Goal: Task Accomplishment & Management: Complete application form

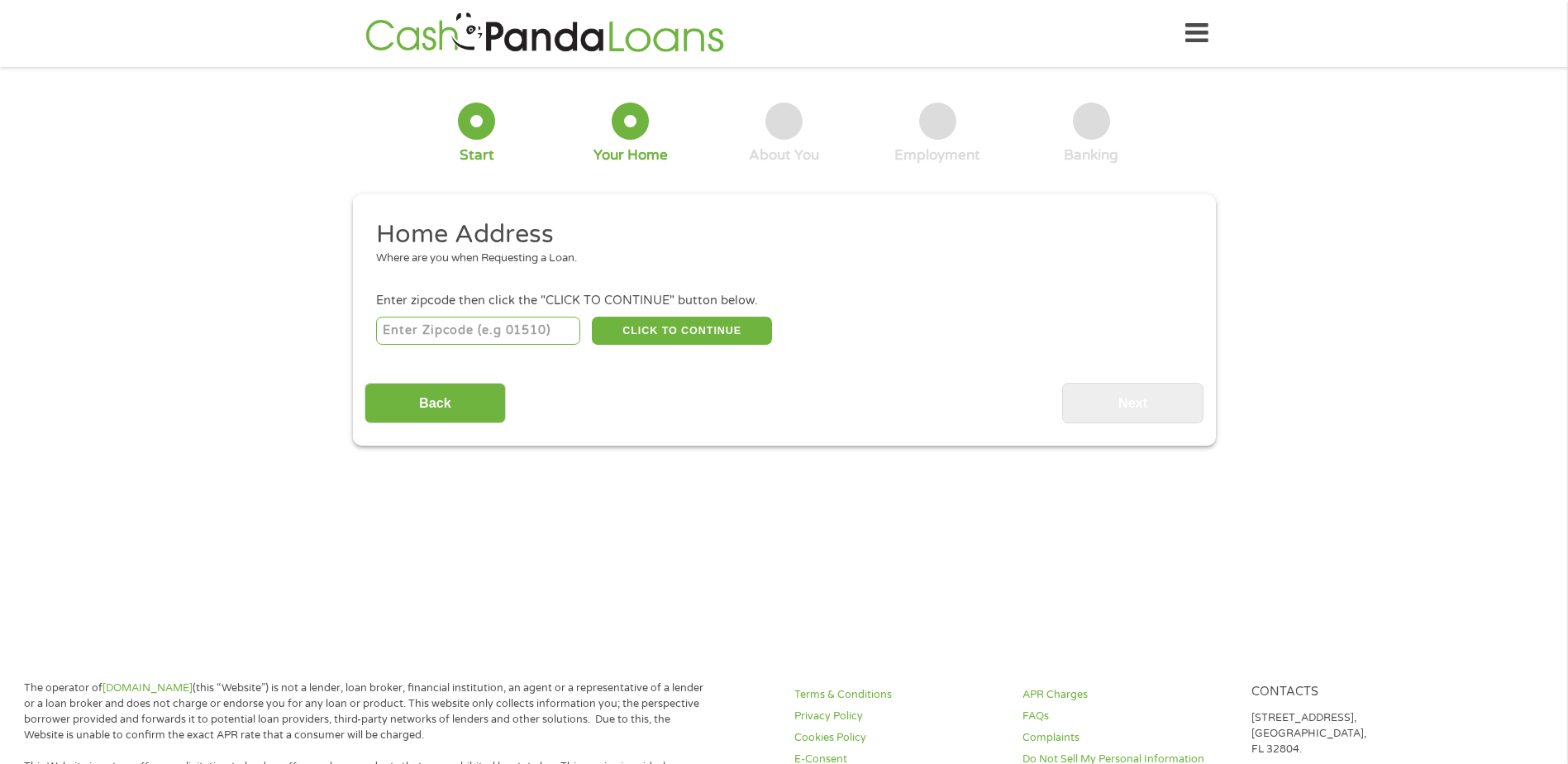
click at [505, 331] on input "number" at bounding box center [478, 330] width 205 height 29
type input "07747"
select select "[US_STATE]"
click at [680, 336] on button "CLICK TO CONTINUE" at bounding box center [682, 330] width 180 height 29
type input "07747"
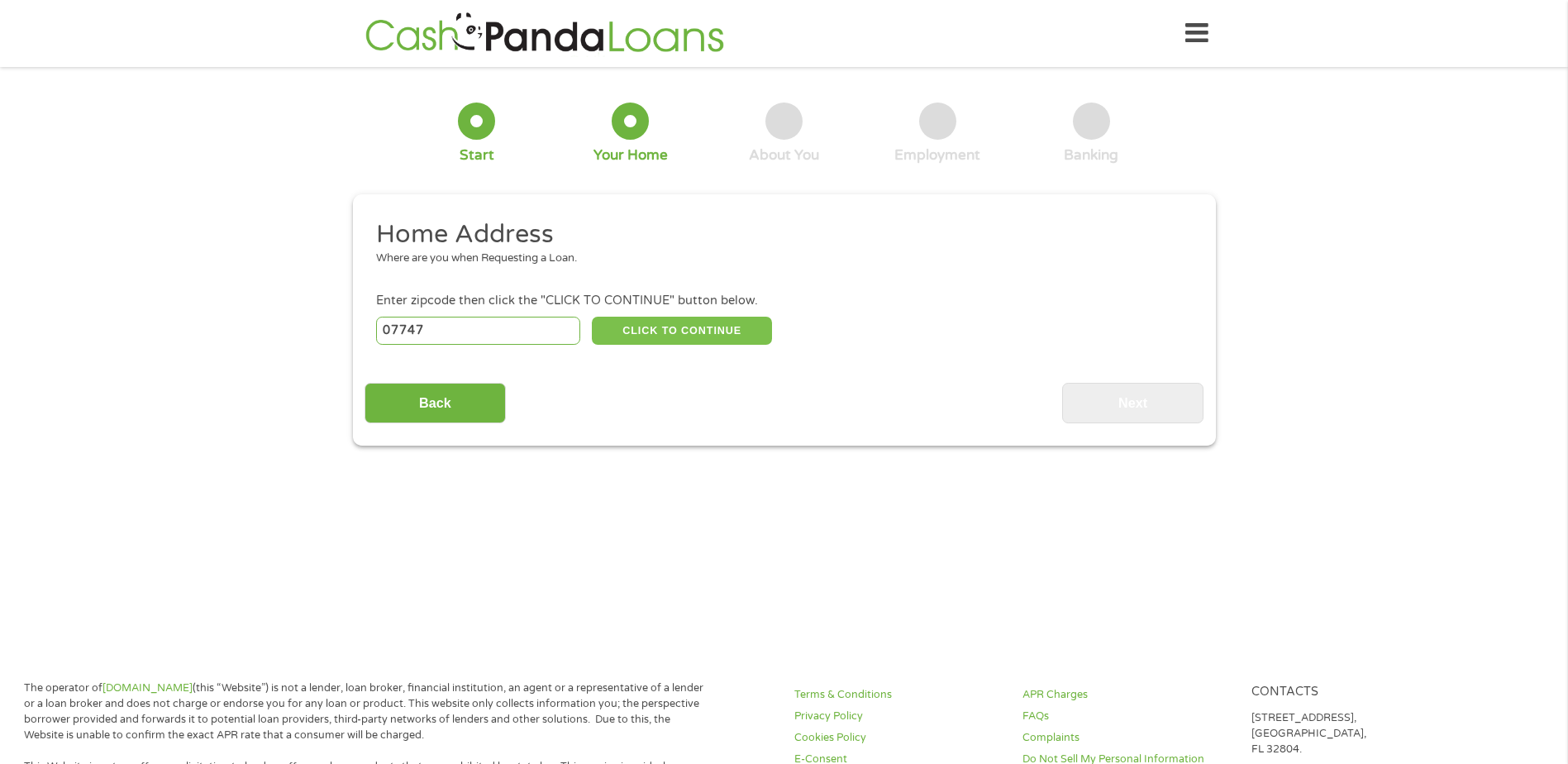
type input "Matawan"
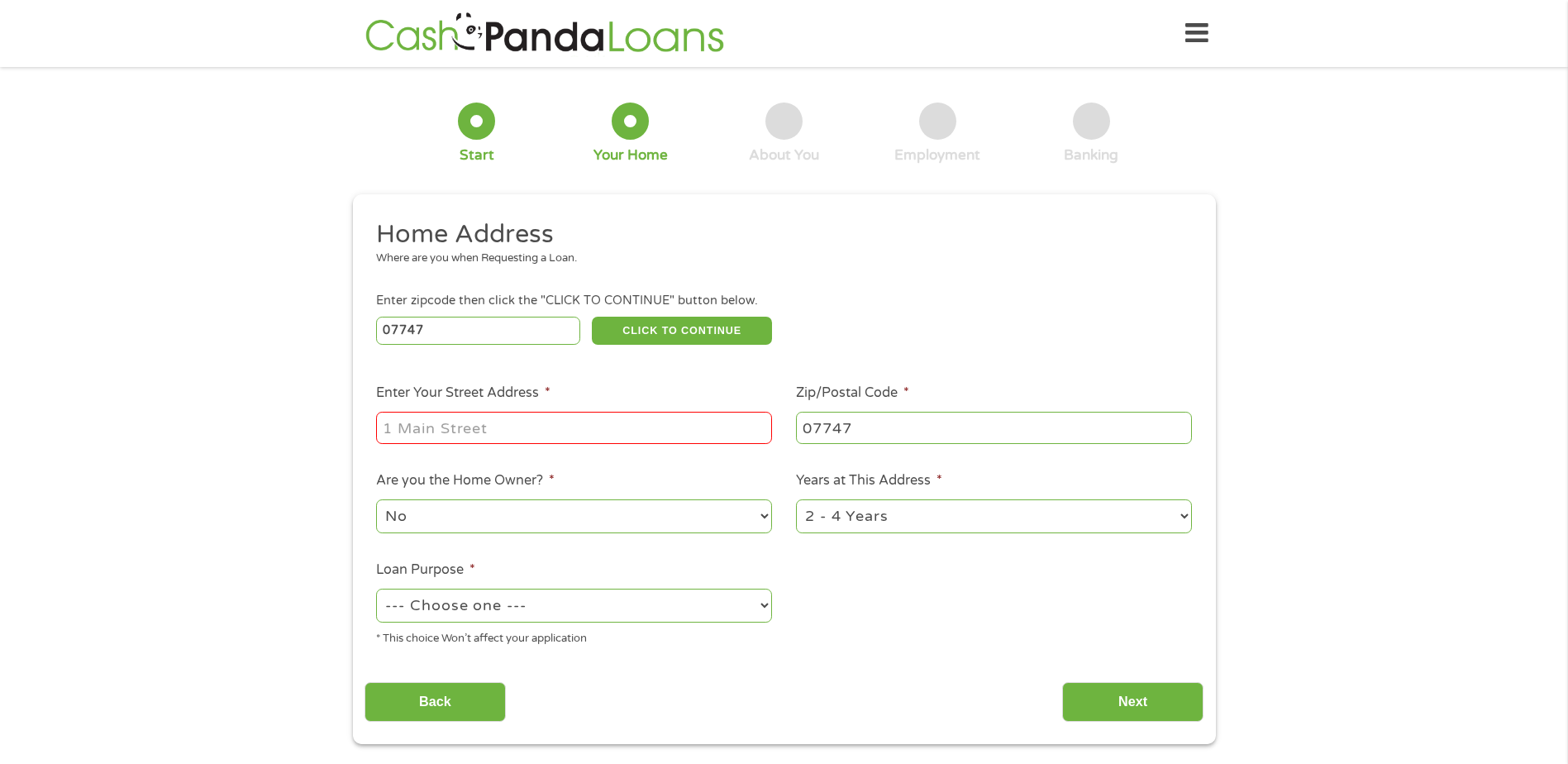
click at [602, 436] on input "Enter Your Street Address *" at bounding box center [573, 428] width 396 height 31
type input "29 FIRESIDE CT S"
click at [590, 511] on select "No Yes" at bounding box center [573, 516] width 396 height 33
select select "yes"
click at [376, 500] on select "No Yes" at bounding box center [573, 516] width 396 height 33
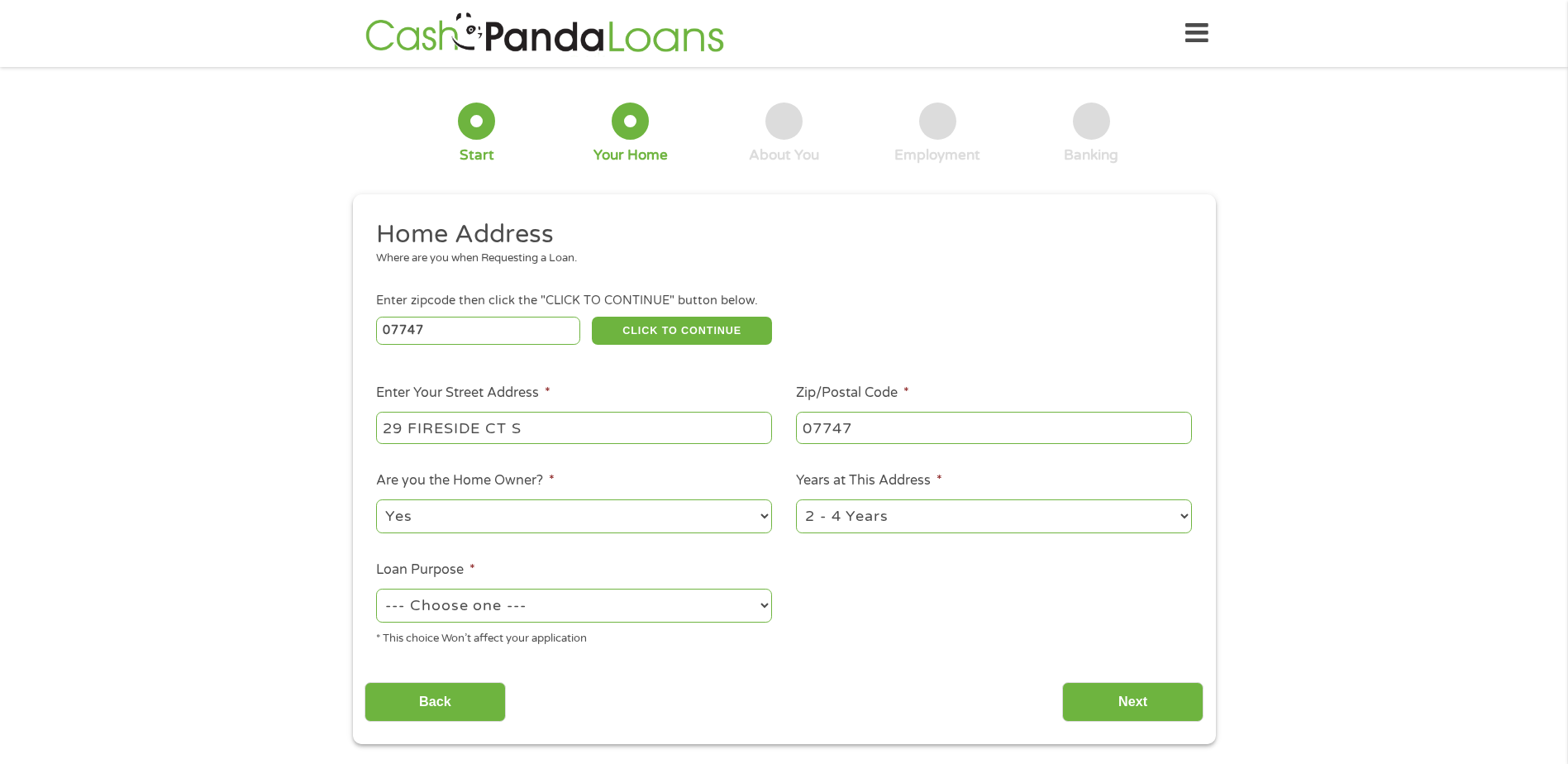
click at [892, 505] on select "1 Year or less 1 - 2 Years 2 - 4 Years Over 4 Years" at bounding box center [994, 516] width 396 height 33
select select "60months"
click at [796, 500] on select "1 Year or less 1 - 2 Years 2 - 4 Years Over 4 Years" at bounding box center [994, 516] width 396 height 33
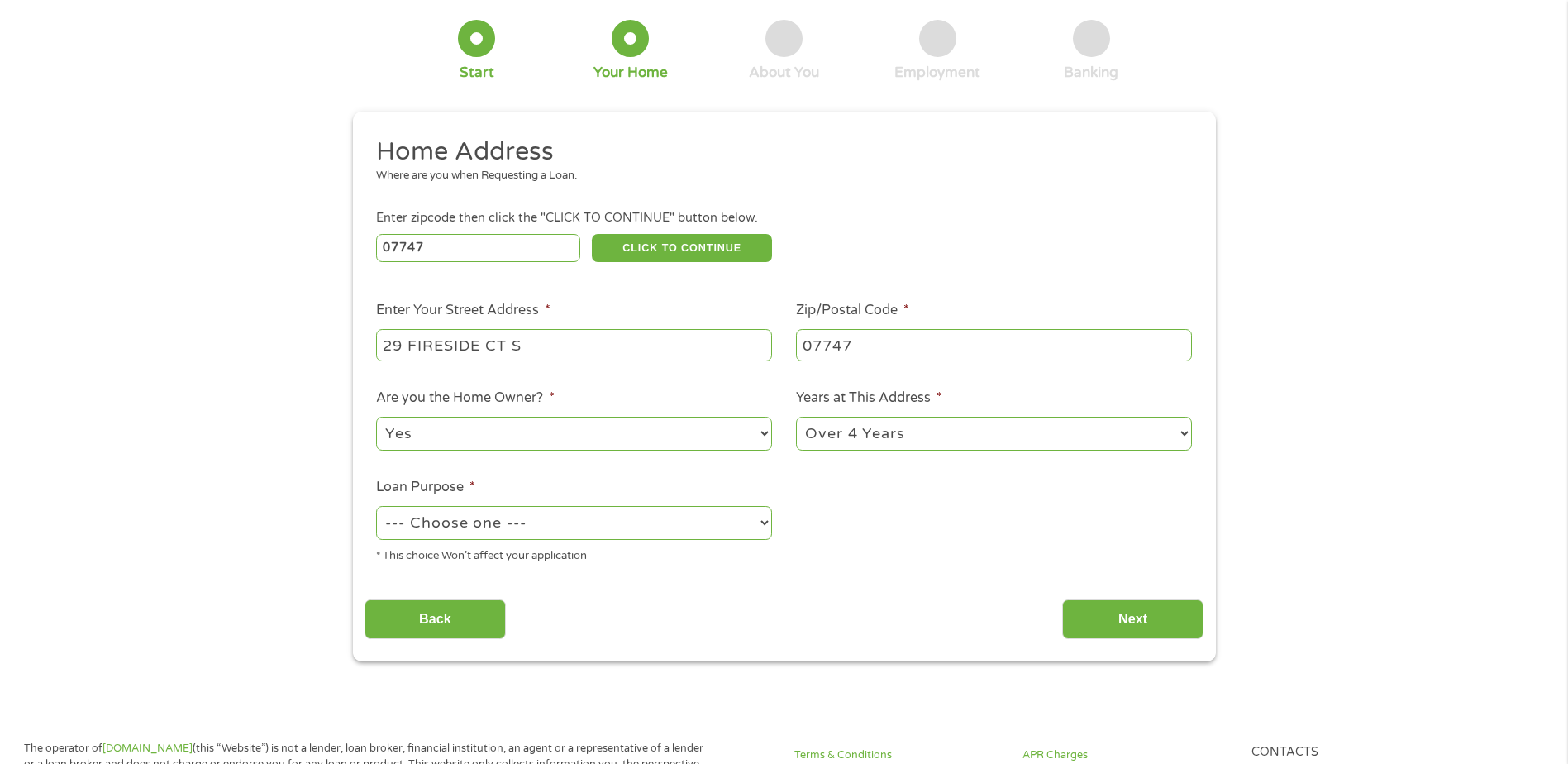
click at [516, 534] on select "--- Choose one --- Pay Bills Debt Consolidation Home Improvement Major Purchase…" at bounding box center [573, 522] width 396 height 33
select select "other"
click at [376, 505] on select "--- Choose one --- Pay Bills Debt Consolidation Home Improvement Major Purchase…" at bounding box center [573, 522] width 396 height 33
click at [1111, 610] on input "Next" at bounding box center [1133, 618] width 142 height 40
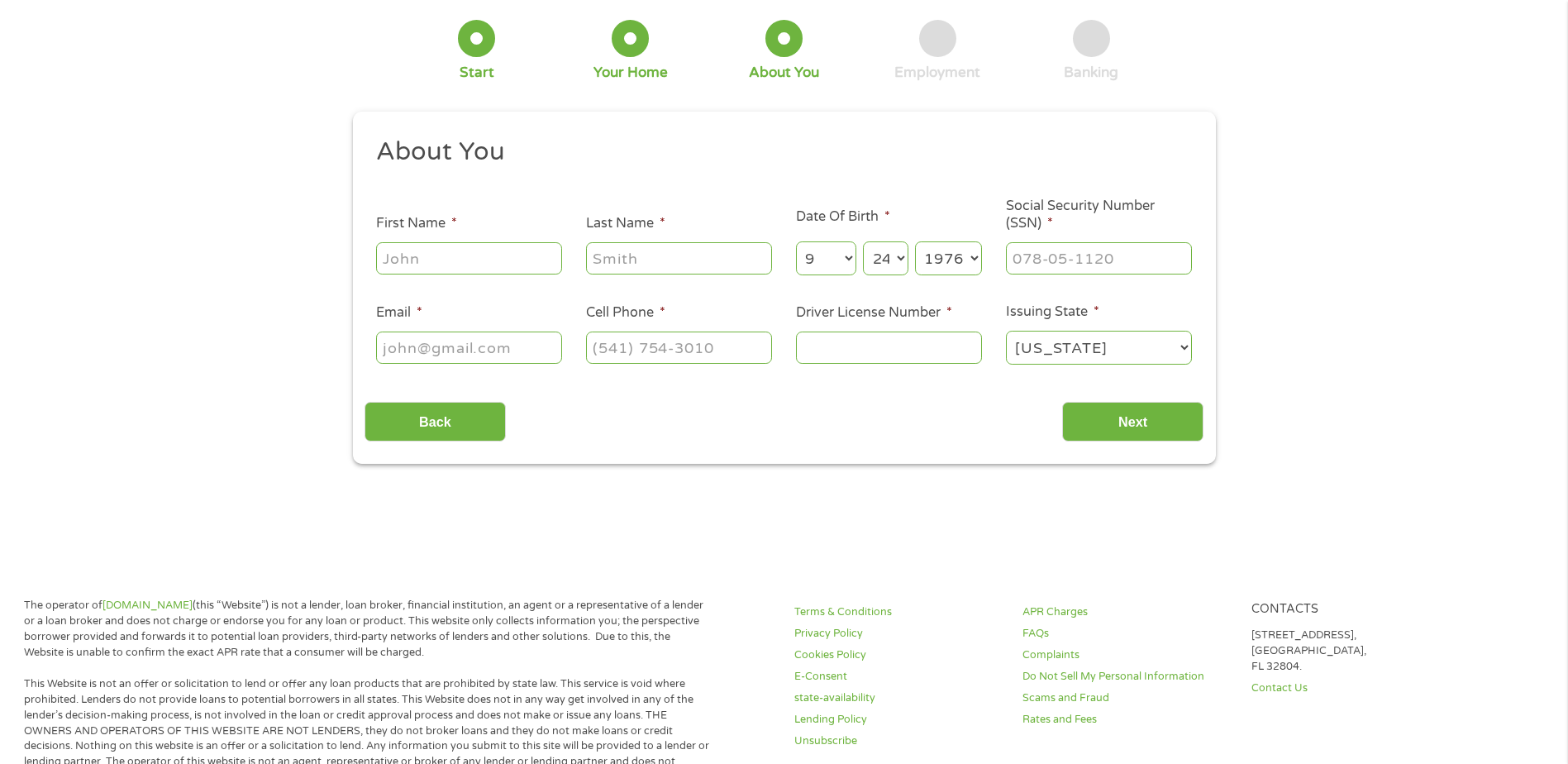
scroll to position [0, 0]
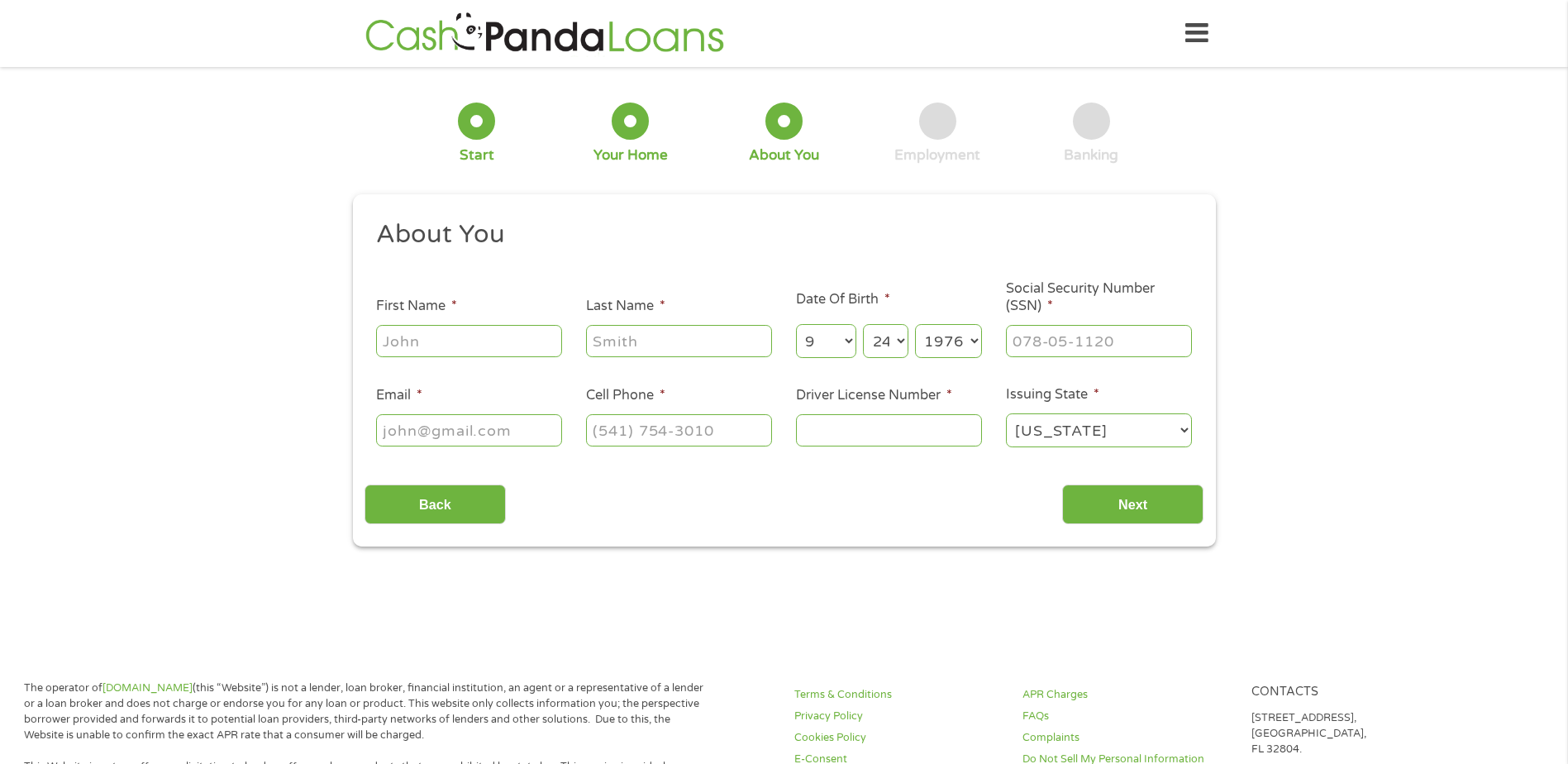
click at [478, 349] on input "First Name *" at bounding box center [468, 340] width 186 height 31
type input "[PERSON_NAME]"
type input "[EMAIL_ADDRESS][DOMAIN_NAME]"
type input "[PHONE_NUMBER]"
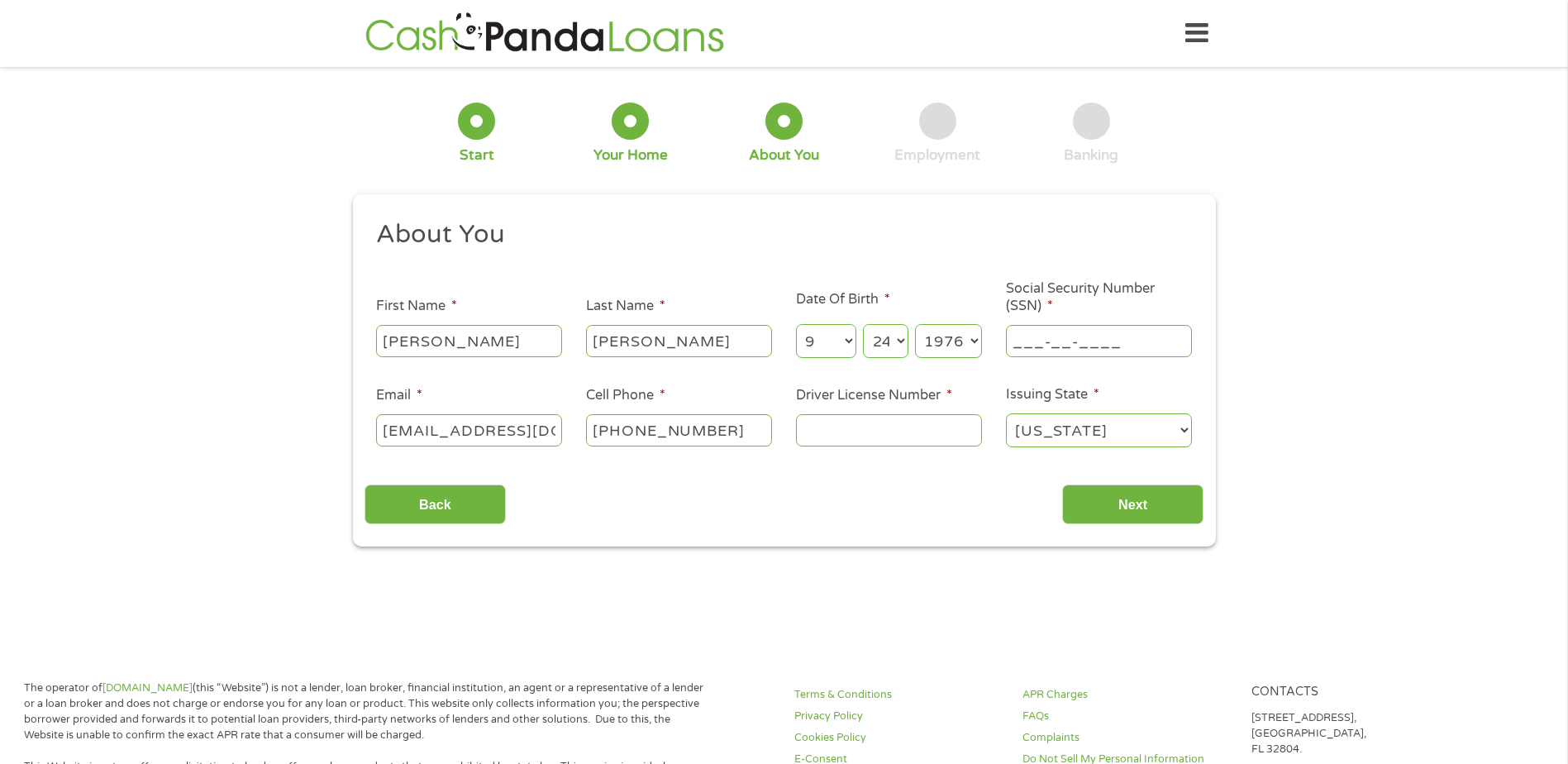
click at [1132, 338] on input "___-__-____" at bounding box center [1099, 340] width 186 height 31
type input "087-60-8940"
click at [867, 424] on input "Driver License Number *" at bounding box center [888, 430] width 186 height 31
type input "D01555910059762"
click at [1115, 507] on input "Next" at bounding box center [1133, 503] width 142 height 40
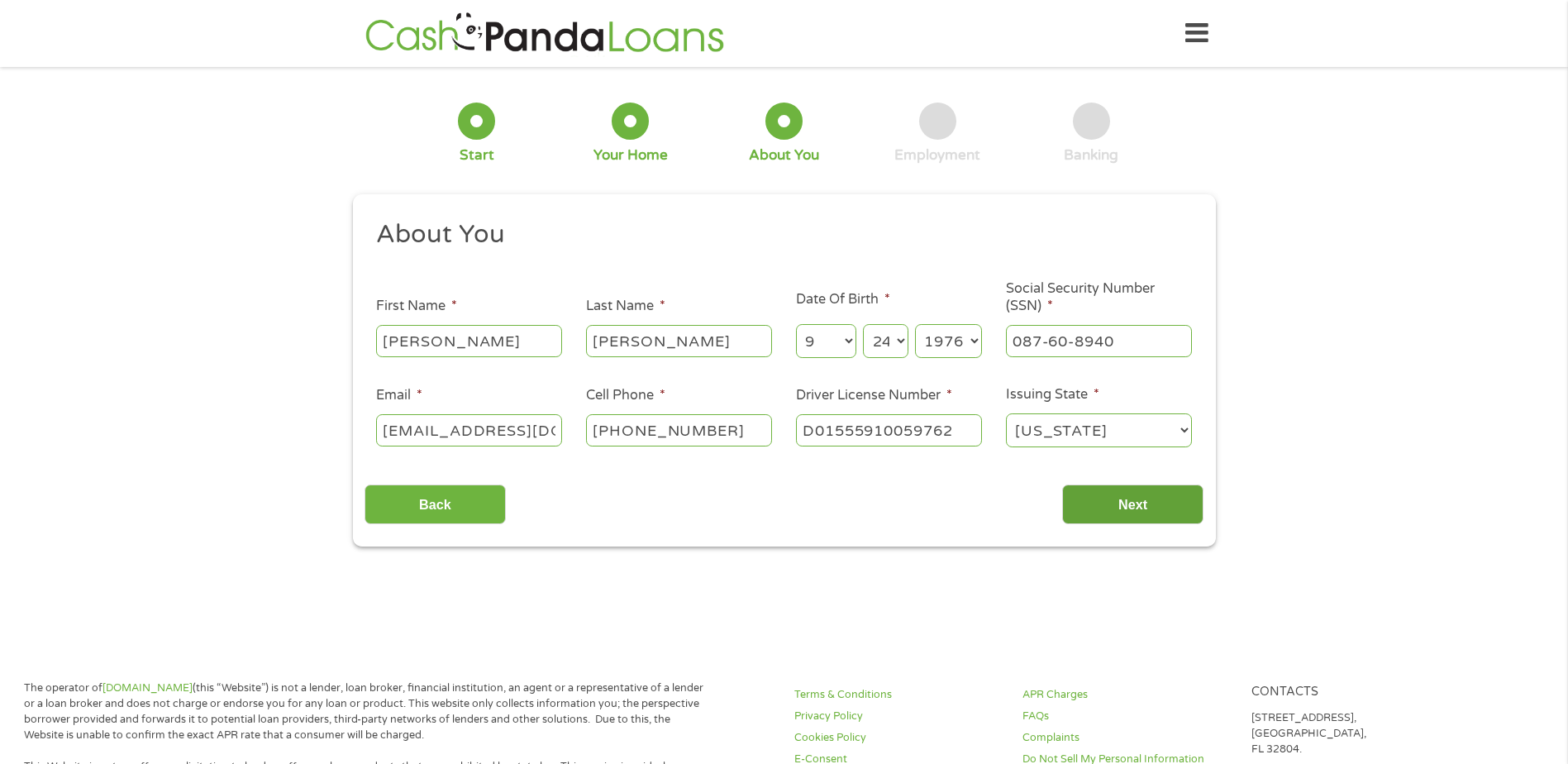
scroll to position [7, 7]
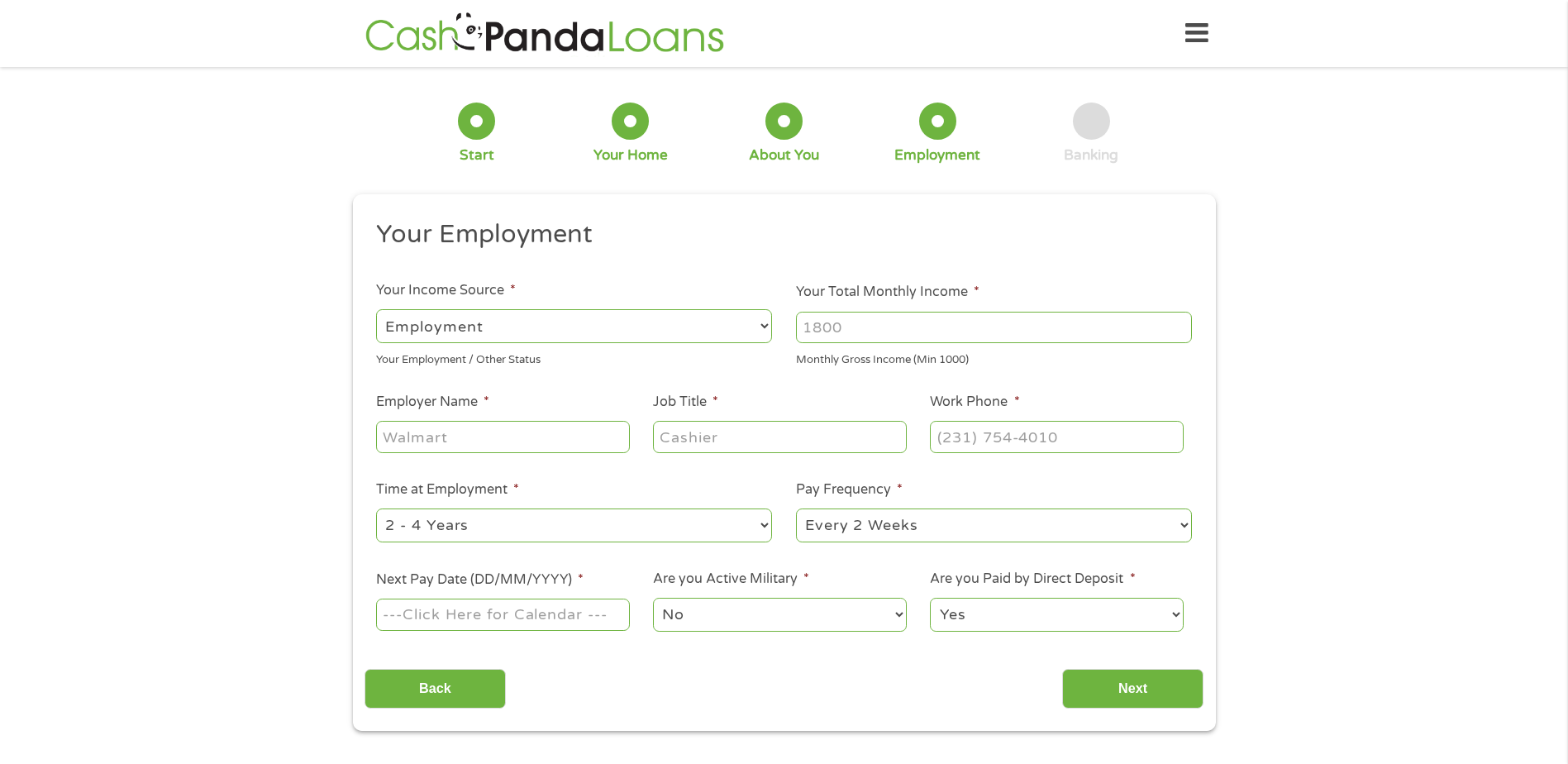
click at [542, 442] on input "Employer Name *" at bounding box center [502, 437] width 253 height 31
type input "NYC Department of education"
click at [682, 437] on input "Job Title *" at bounding box center [779, 437] width 253 height 31
type input "Assistant Principal"
click at [971, 444] on input "(___) ___-____" at bounding box center [1055, 437] width 253 height 31
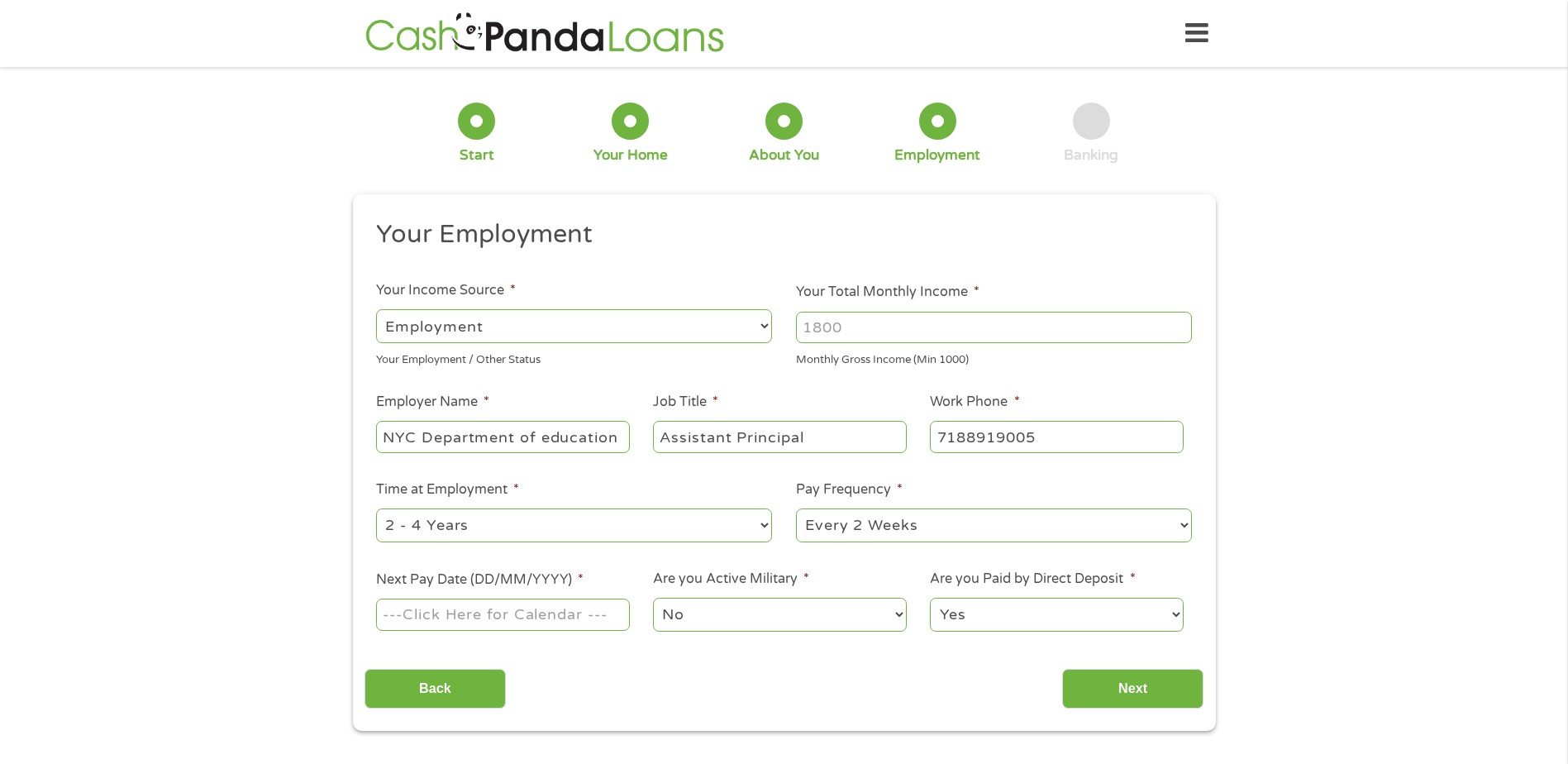
type input "[PHONE_NUMBER]"
click at [542, 515] on select "--- Choose one --- 1 Year or less 1 - 2 Years 2 - 4 Years Over 4 Years" at bounding box center [573, 525] width 396 height 33
select select "60months"
click at [376, 508] on select "--- Choose one --- 1 Year or less 1 - 2 Years 2 - 4 Years Over 4 Years" at bounding box center [573, 525] width 396 height 33
click at [961, 541] on select "--- Choose one --- Every 2 Weeks Every Week Monthly Semi-Monthly" at bounding box center [994, 525] width 396 height 33
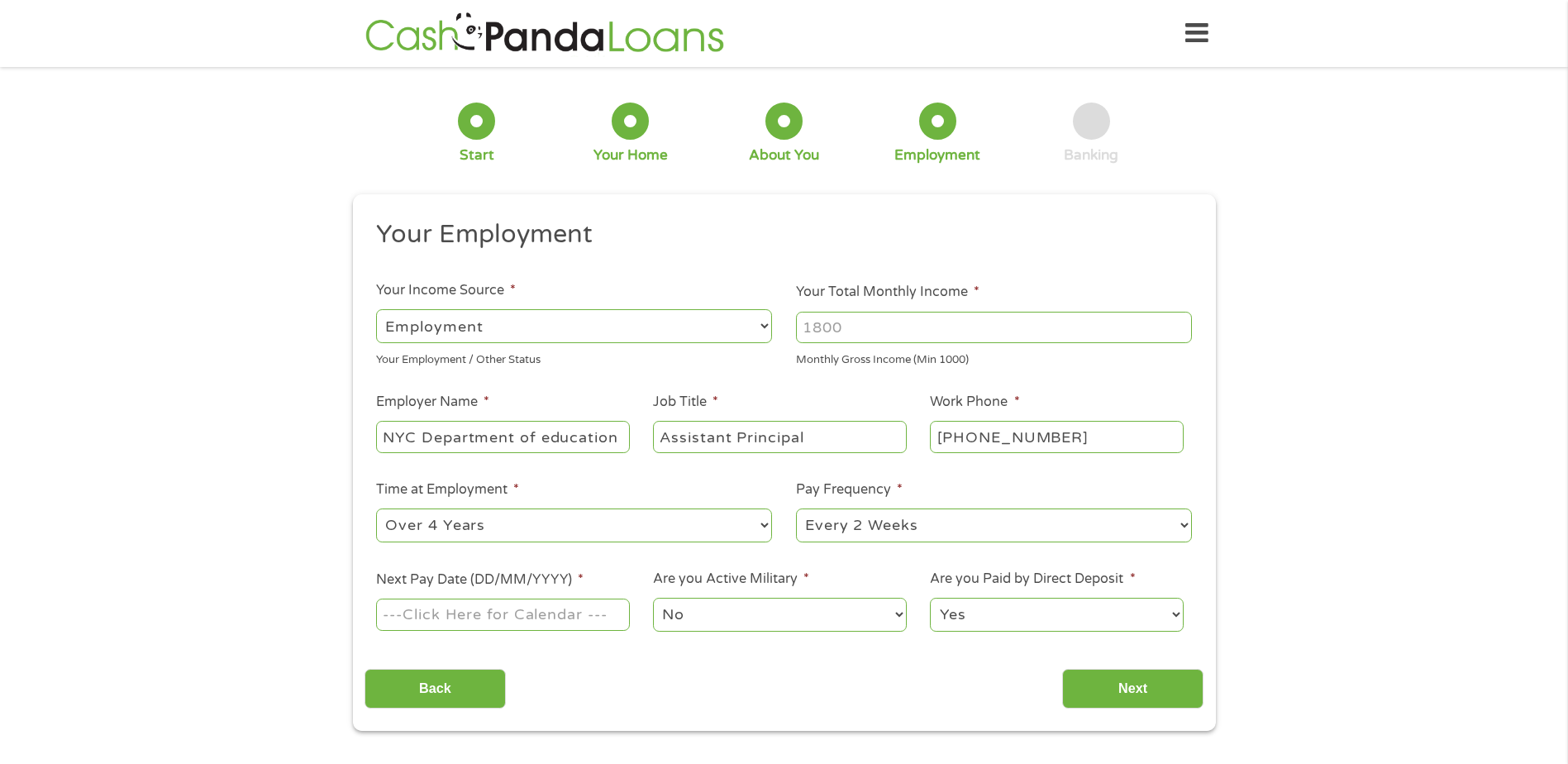
select select "semimonthly"
click at [796, 508] on select "--- Choose one --- Every 2 Weeks Every Week Monthly Semi-Monthly" at bounding box center [994, 525] width 396 height 33
click at [585, 613] on input "Next Pay Date (DD/MM/YYYY) *" at bounding box center [502, 614] width 253 height 31
type input "[DATE]"
click at [1099, 688] on input "Next" at bounding box center [1133, 688] width 142 height 40
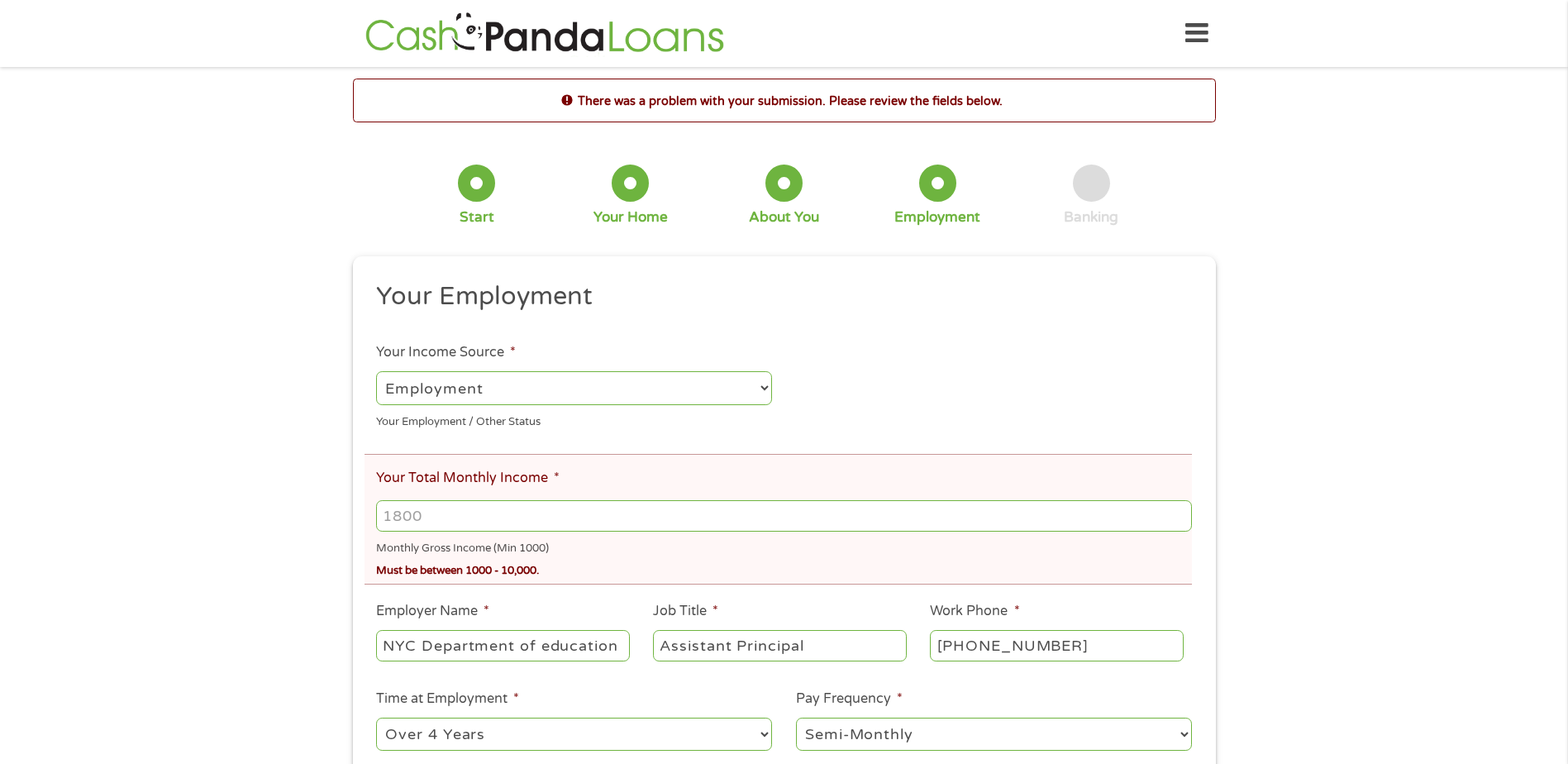
click at [451, 520] on input "Your Total Monthly Income *" at bounding box center [783, 515] width 815 height 31
type input "7000"
click at [928, 413] on ul "Your Employment Your Income Source * --- Choose one --- Employment [DEMOGRAPHIC…" at bounding box center [784, 567] width 839 height 575
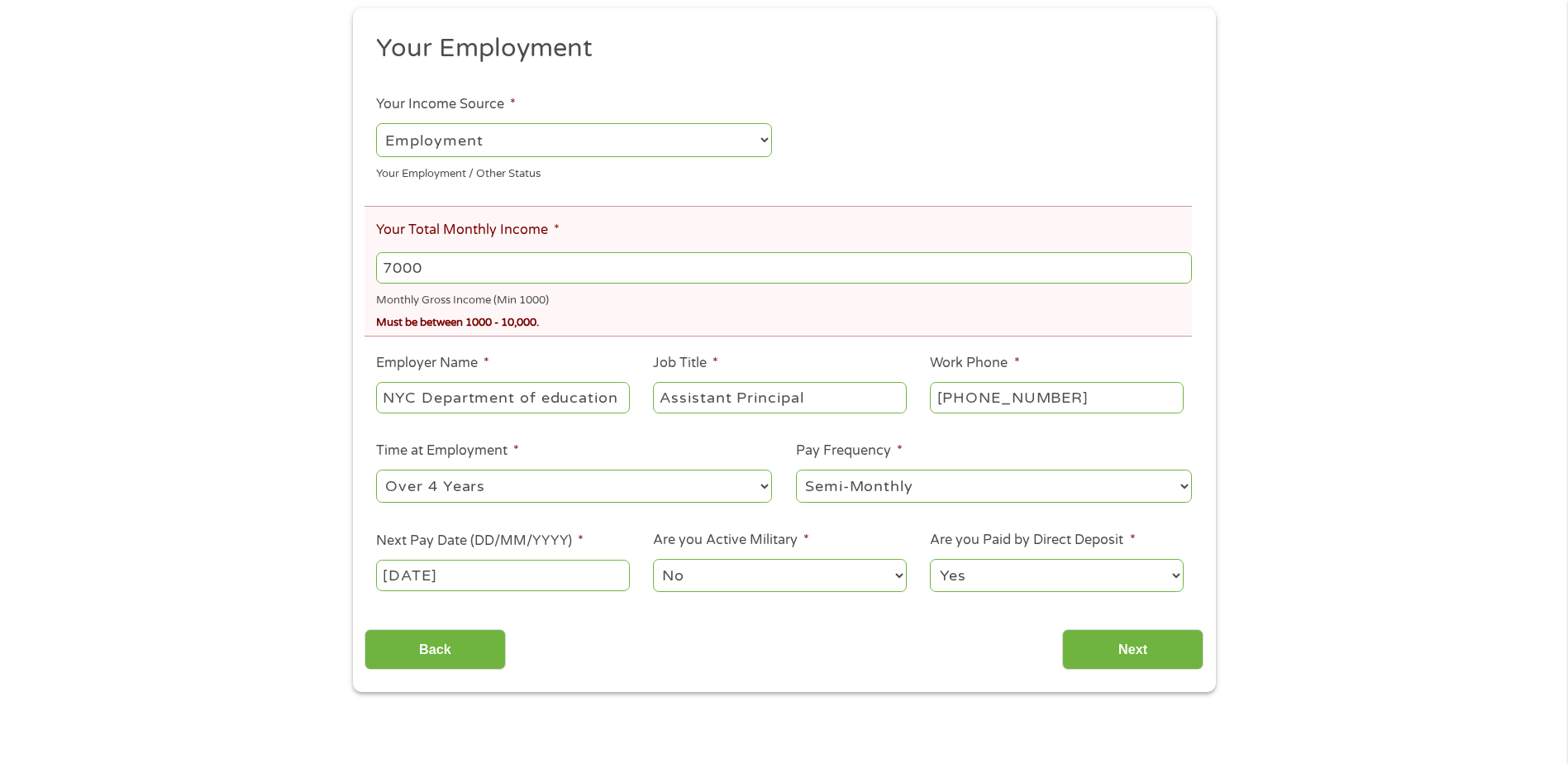
scroll to position [330, 0]
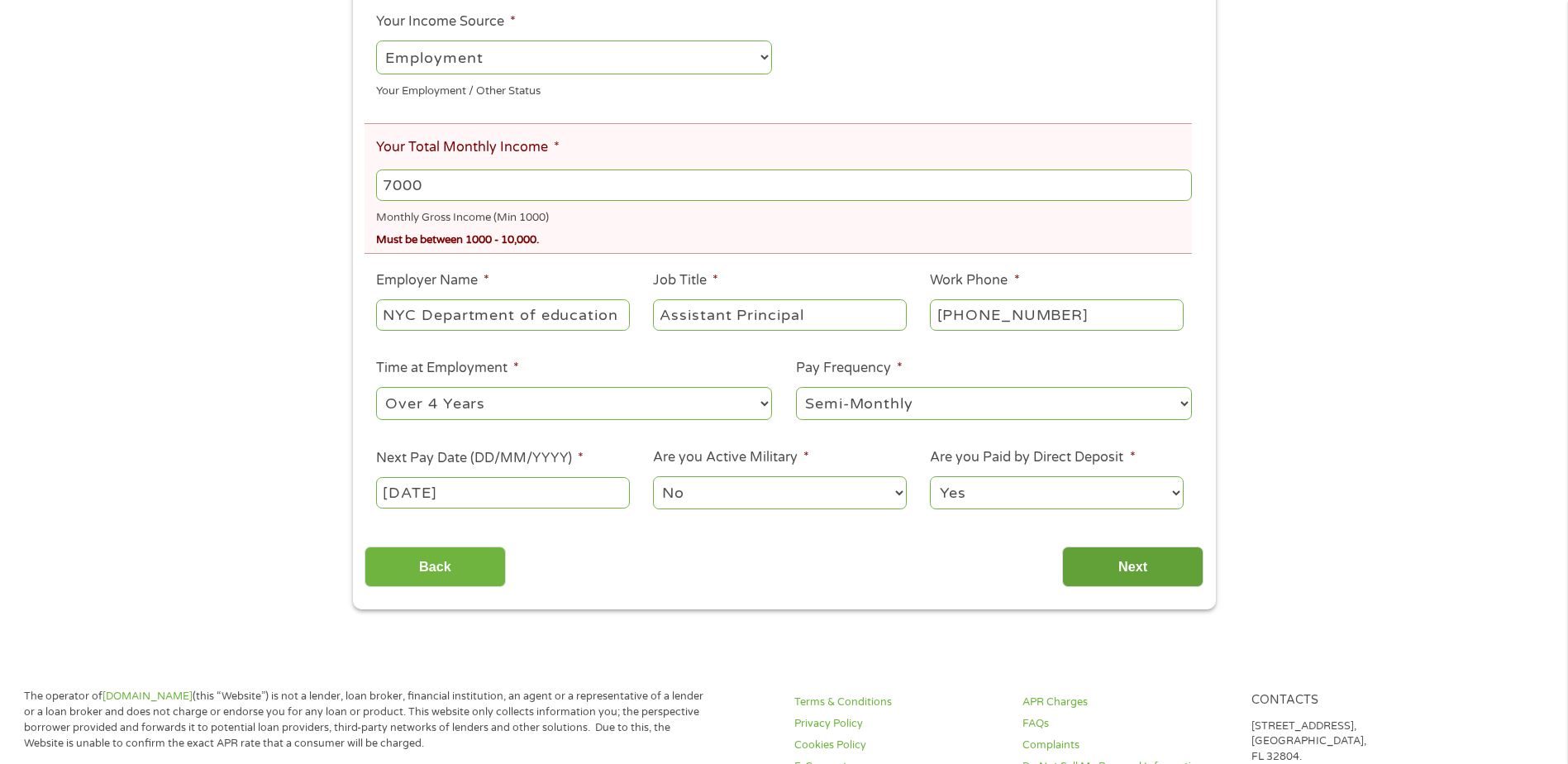
click at [1113, 564] on input "Next" at bounding box center [1133, 566] width 142 height 40
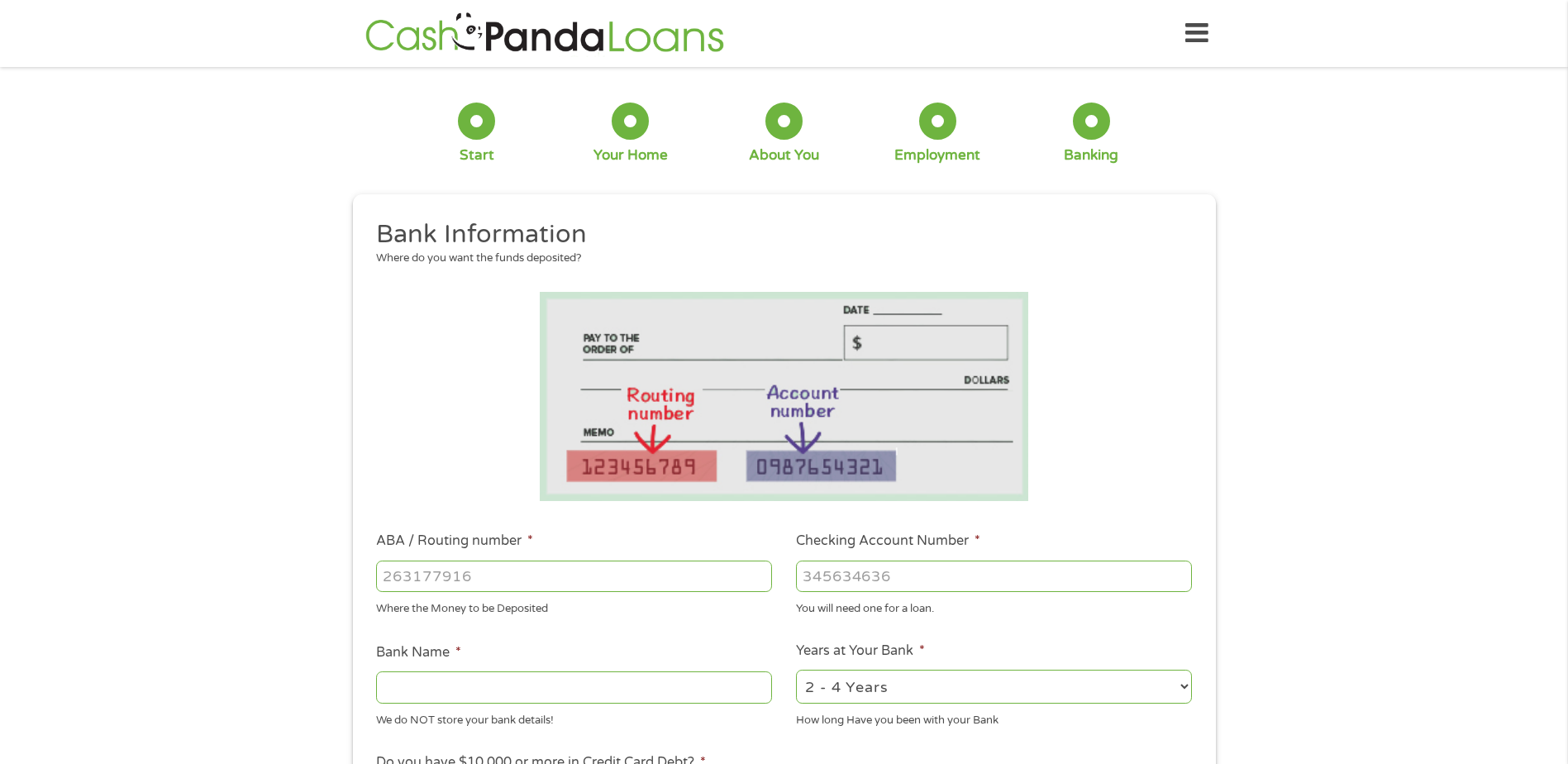
scroll to position [7, 7]
click at [592, 587] on input "ABA / Routing number *" at bounding box center [573, 576] width 396 height 31
type input "3"
type input "021200339"
type input "BANK OF AMERICA NA"
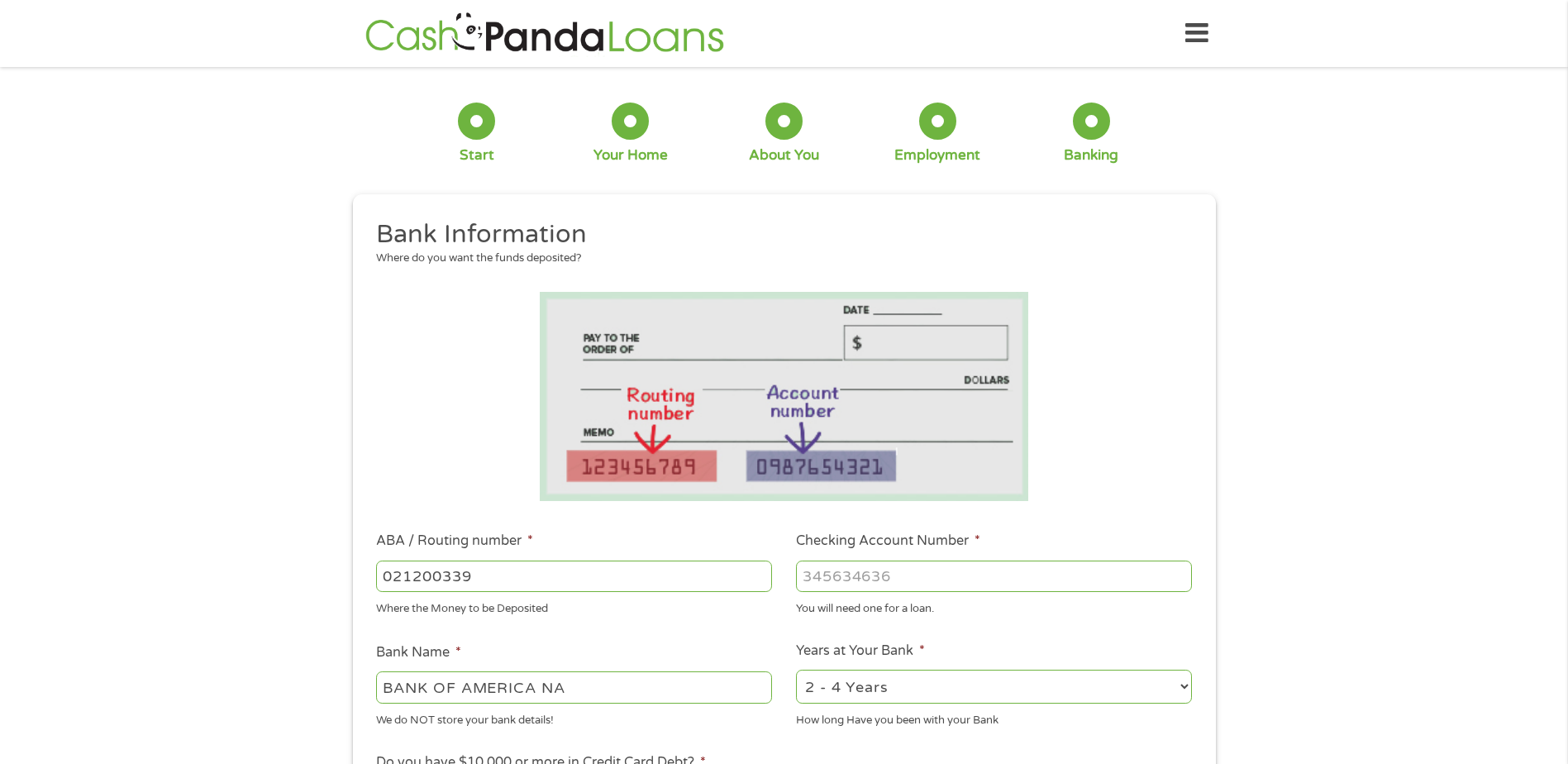
type input "021200339"
click at [857, 576] on input "Checking Account Number *" at bounding box center [994, 576] width 396 height 31
type input "381066185882"
click at [939, 672] on select "2 - 4 Years 6 - 12 Months 1 - 2 Years Over 4 Years" at bounding box center [994, 686] width 396 height 33
select select "60months"
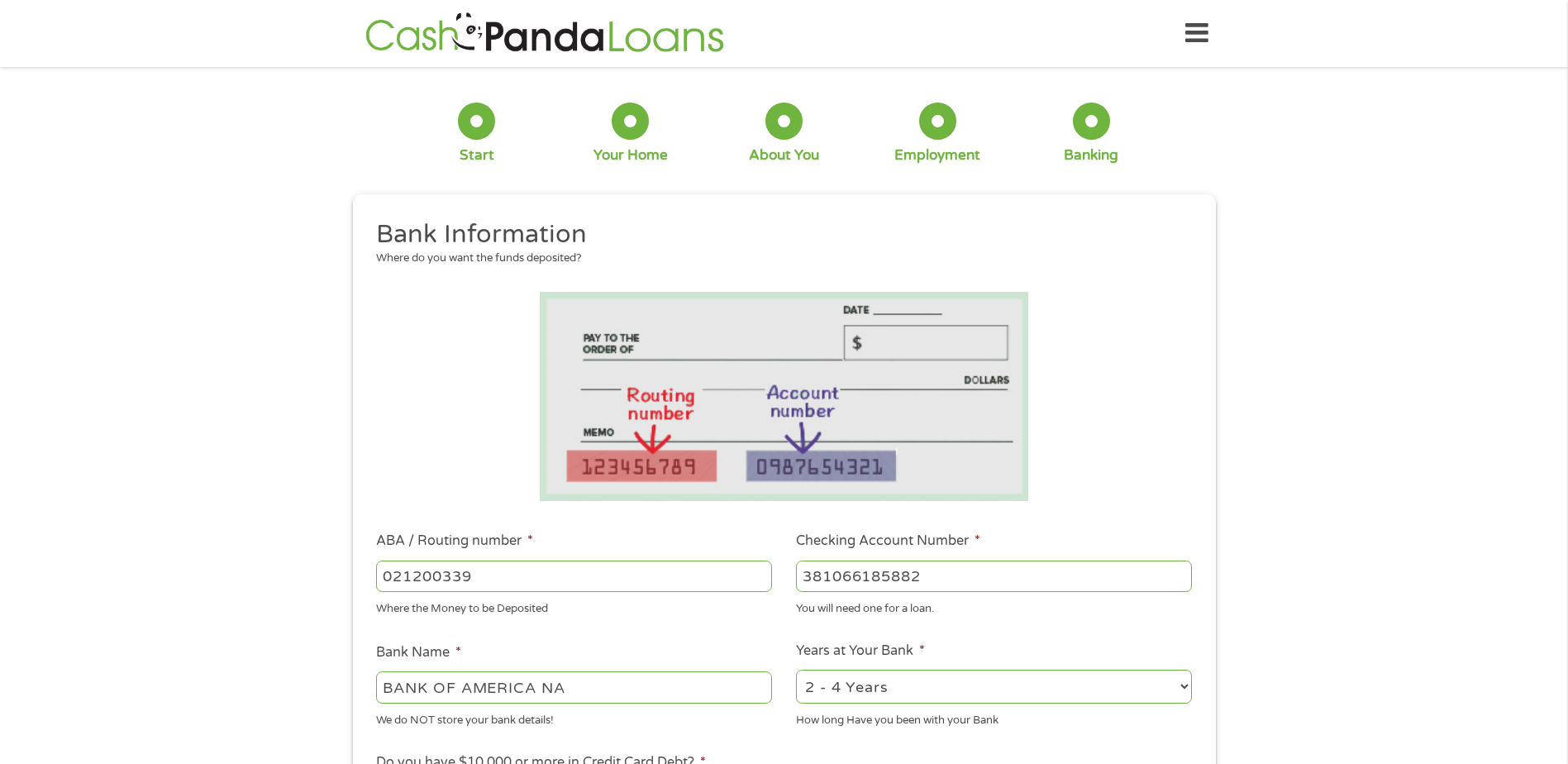
click at [796, 670] on select "2 - 4 Years 6 - 12 Months 1 - 2 Years Over 4 Years" at bounding box center [994, 686] width 396 height 33
click at [707, 624] on ul "Bank Information Where do you want the funds deposited? ABA / Routing number * …" at bounding box center [784, 629] width 839 height 823
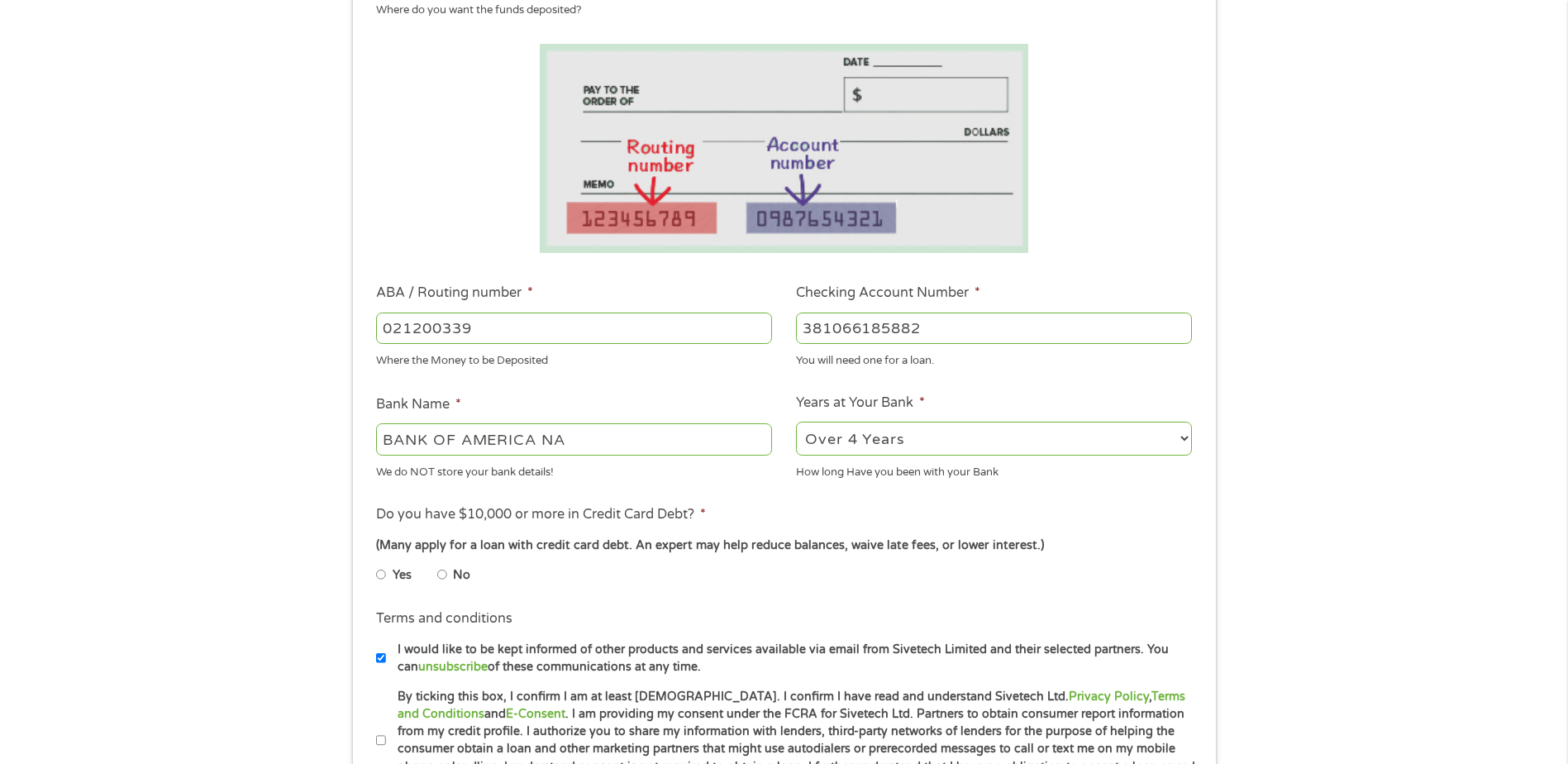
click at [443, 576] on input "No" at bounding box center [443, 574] width 10 height 27
radio input "true"
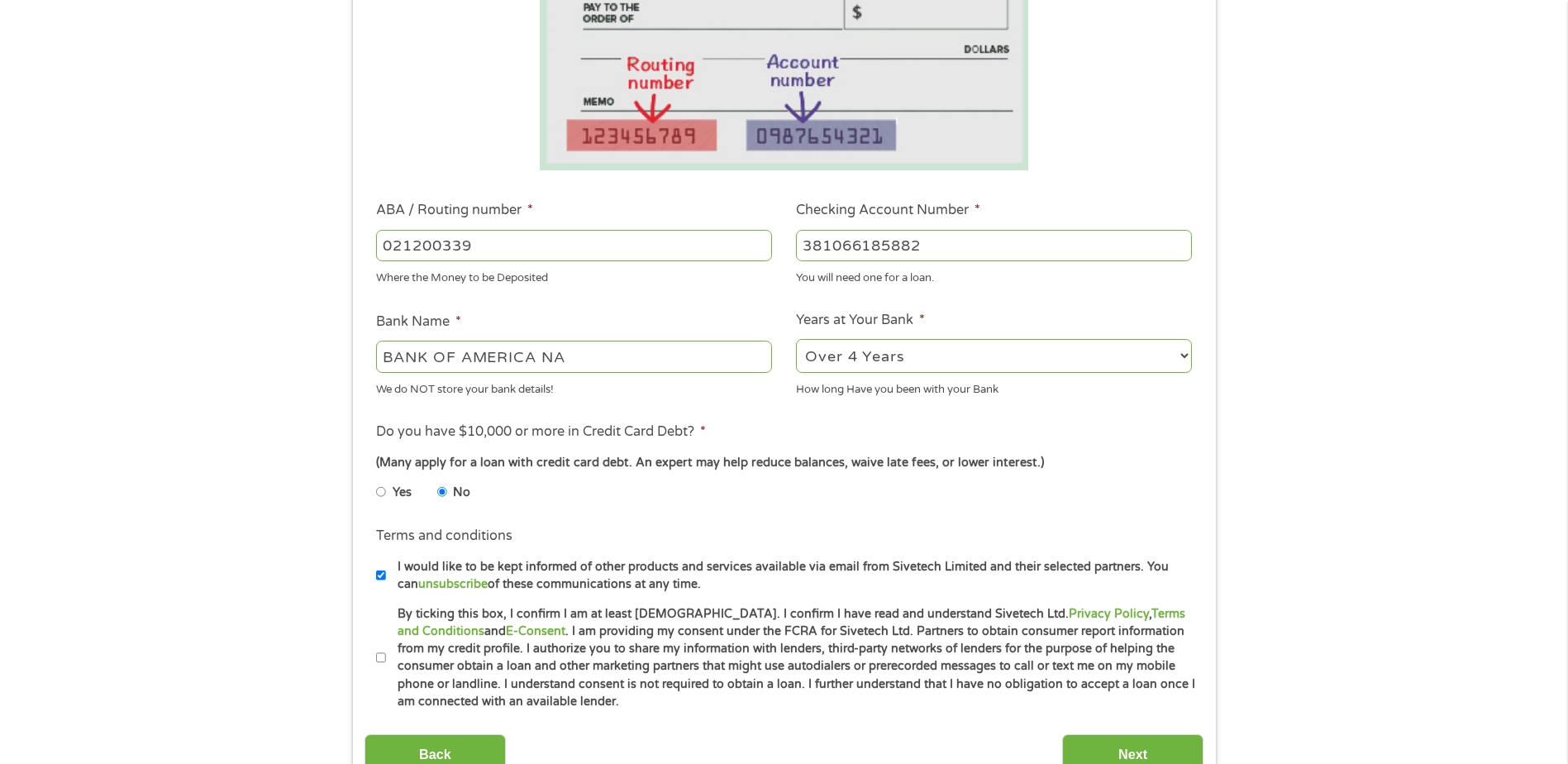
scroll to position [496, 0]
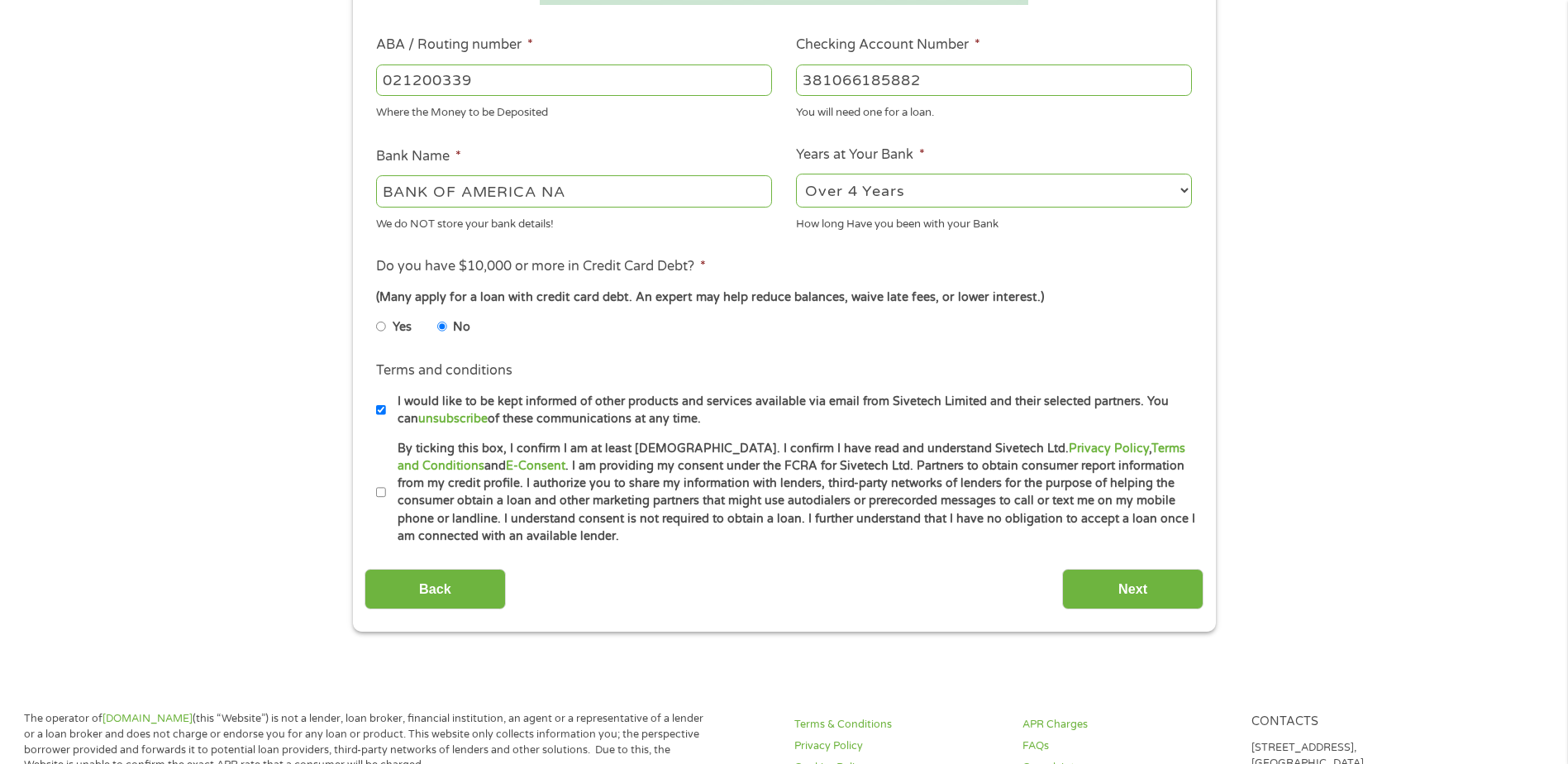
click at [386, 487] on label "By ticking this box, I confirm I am at least [DEMOGRAPHIC_DATA]. I confirm I ha…" at bounding box center [791, 493] width 811 height 106
click at [386, 487] on input "By ticking this box, I confirm I am at least [DEMOGRAPHIC_DATA]. I confirm I ha…" at bounding box center [381, 492] width 10 height 27
checkbox input "true"
click at [1156, 600] on input "Next" at bounding box center [1133, 588] width 142 height 40
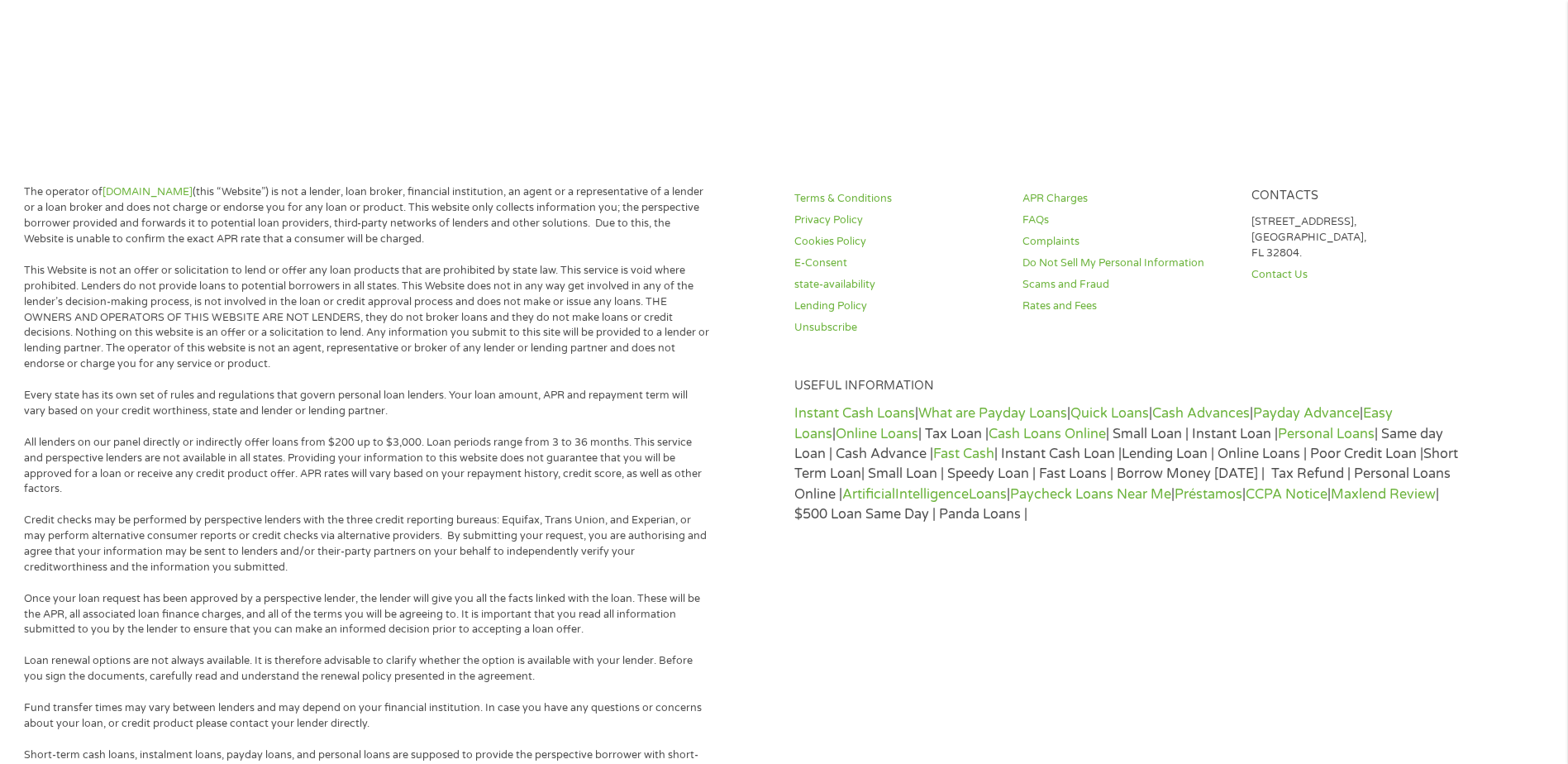
scroll to position [0, 0]
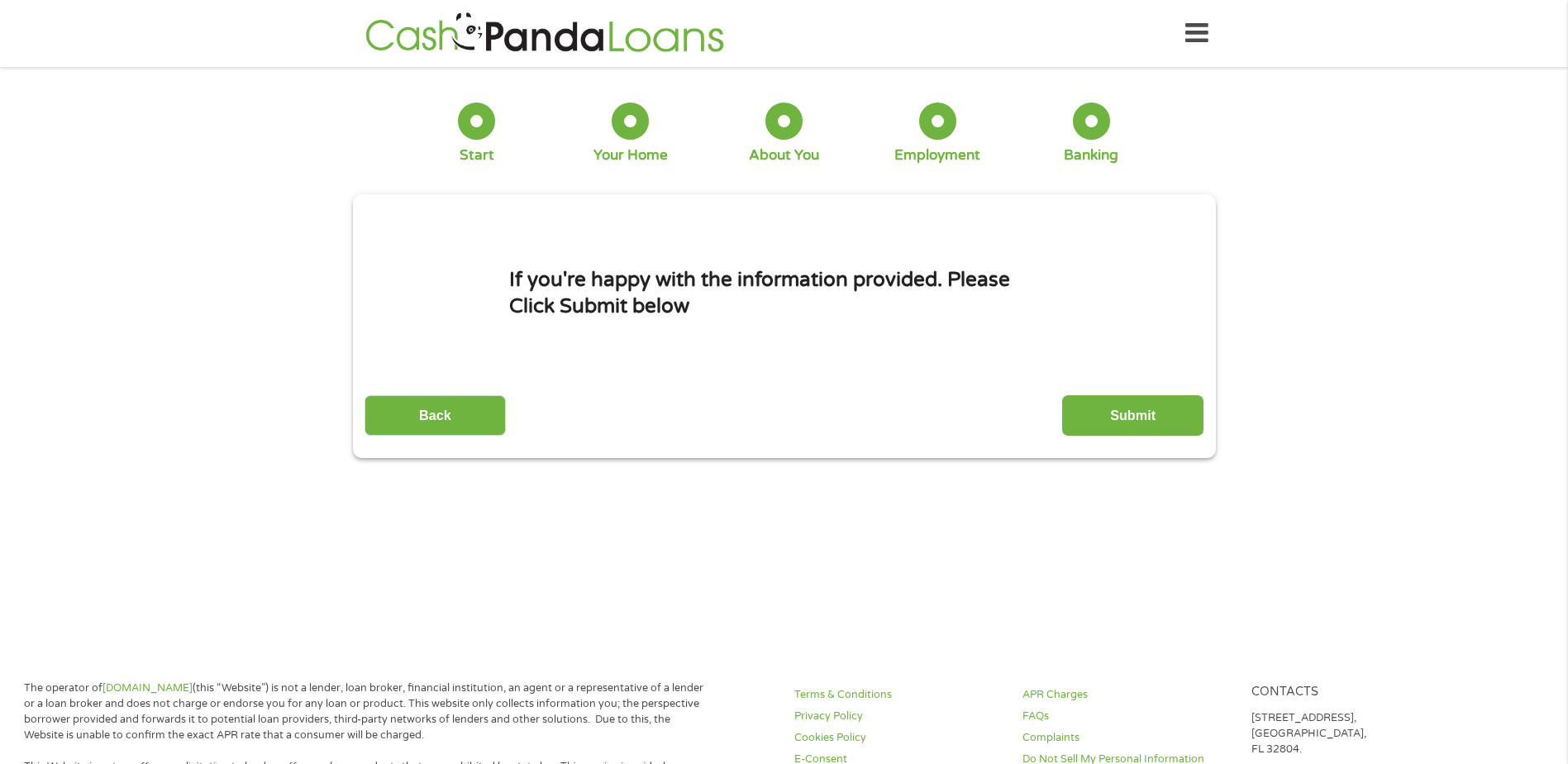
click at [1182, 422] on input "Submit" at bounding box center [1133, 415] width 142 height 40
